Goal: Transaction & Acquisition: Purchase product/service

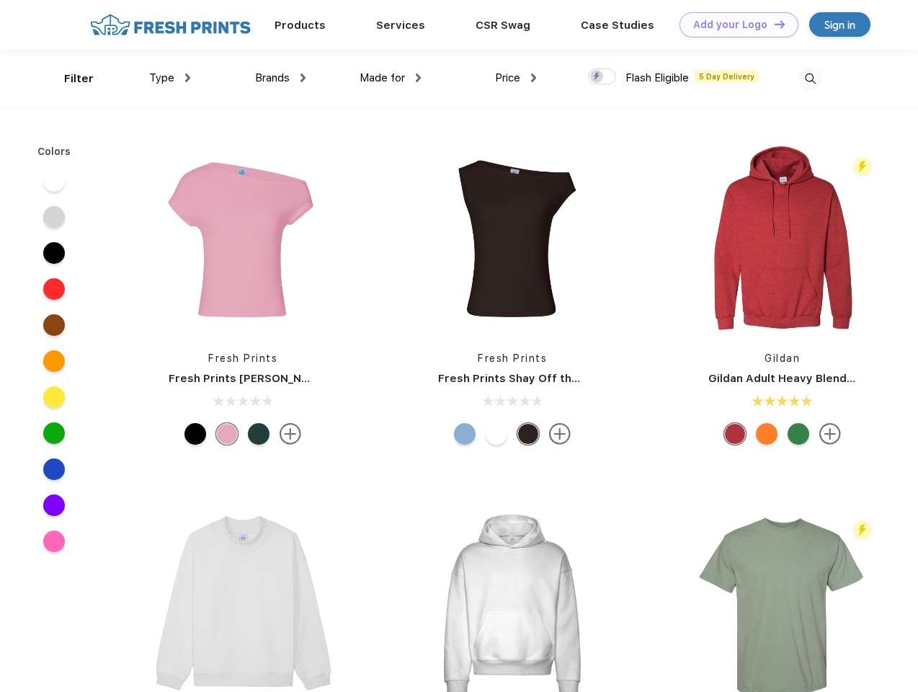
click at [734, 25] on link "Add your Logo Design Tool" at bounding box center [739, 24] width 119 height 25
click at [0, 0] on div "Design Tool" at bounding box center [0, 0] width 0 height 0
click at [773, 24] on link "Add your Logo Design Tool" at bounding box center [739, 24] width 119 height 25
click at [69, 79] on div "Filter" at bounding box center [79, 79] width 30 height 17
click at [170, 78] on span "Type" at bounding box center [161, 77] width 25 height 13
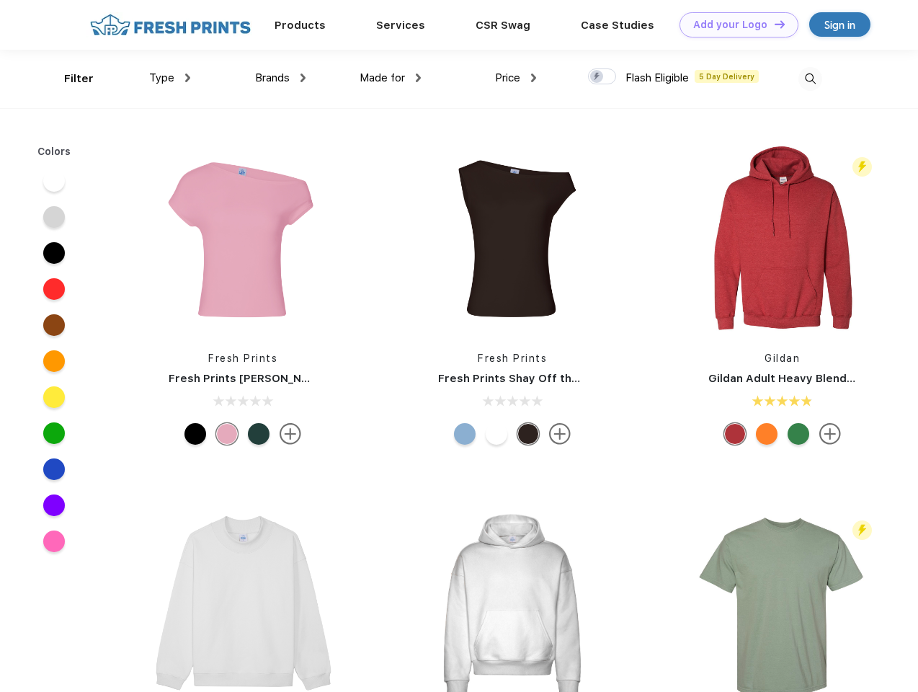
click at [280, 78] on span "Brands" at bounding box center [272, 77] width 35 height 13
click at [391, 78] on span "Made for" at bounding box center [382, 77] width 45 height 13
click at [516, 78] on span "Price" at bounding box center [507, 77] width 25 height 13
click at [603, 77] on div at bounding box center [602, 76] width 28 height 16
click at [598, 77] on input "checkbox" at bounding box center [592, 72] width 9 height 9
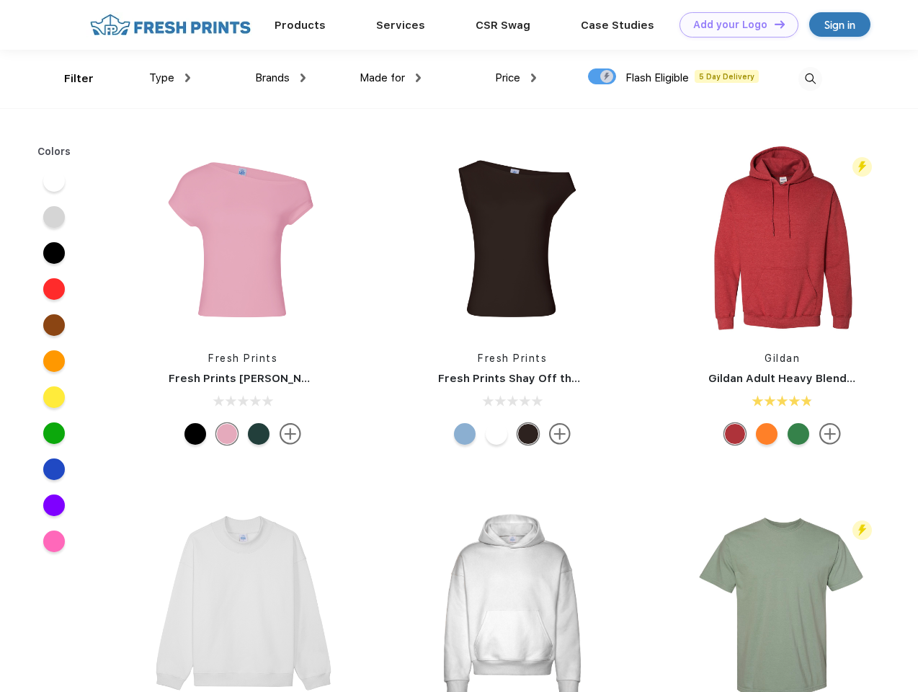
click at [810, 79] on img at bounding box center [811, 79] width 24 height 24
